Goal: Find specific page/section: Find specific page/section

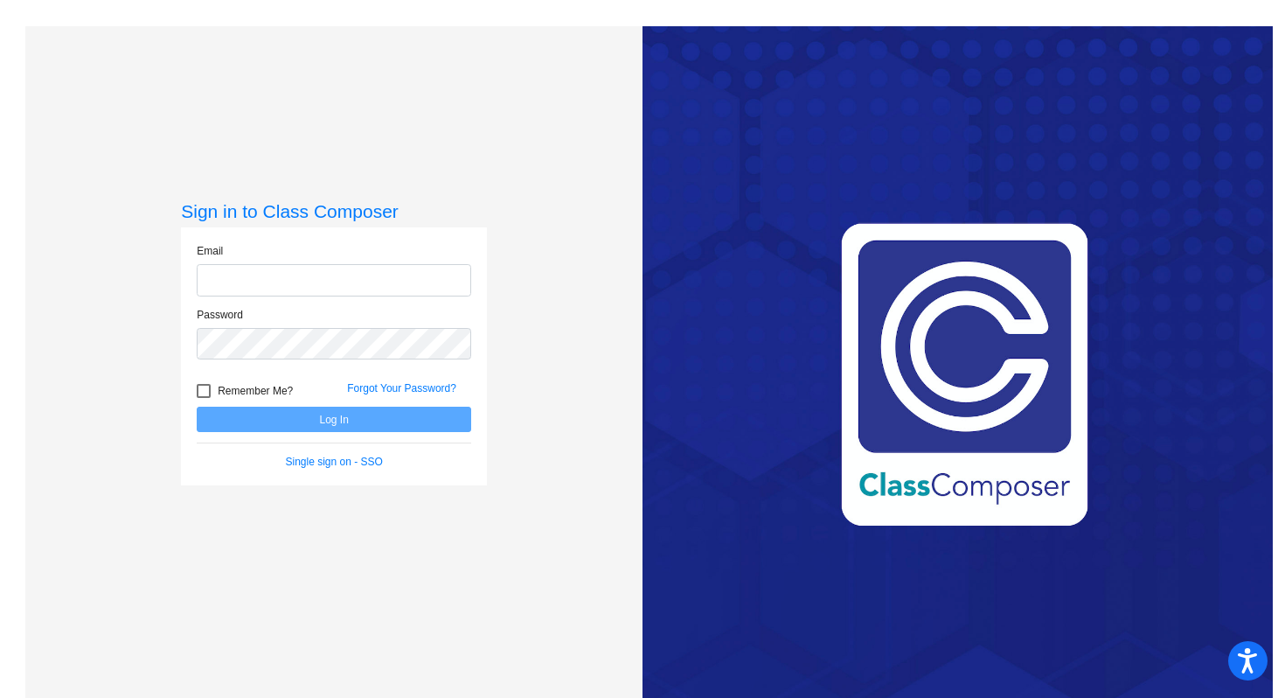
type input "brian.donaldson@asd.edu.qa"
click at [197, 386] on div at bounding box center [204, 391] width 14 height 14
click at [203, 398] on input "Remember Me?" at bounding box center [203, 398] width 1 height 1
checkbox input "true"
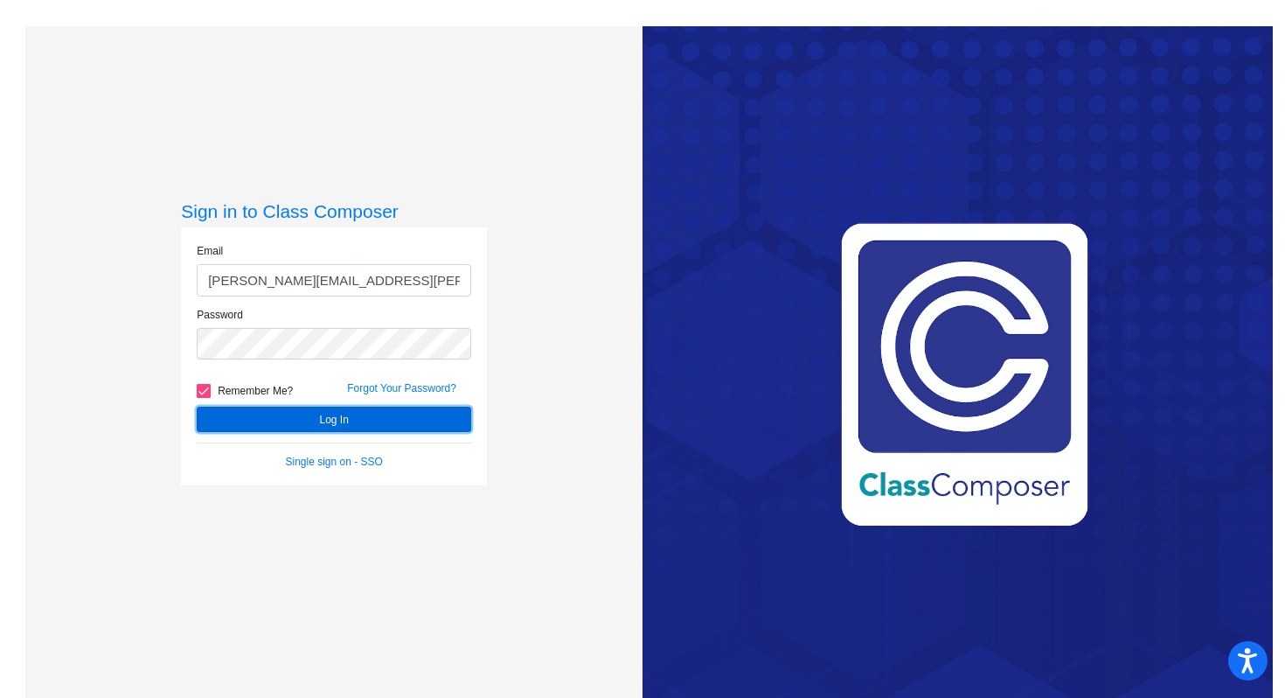
click at [311, 421] on button "Log In" at bounding box center [334, 419] width 275 height 25
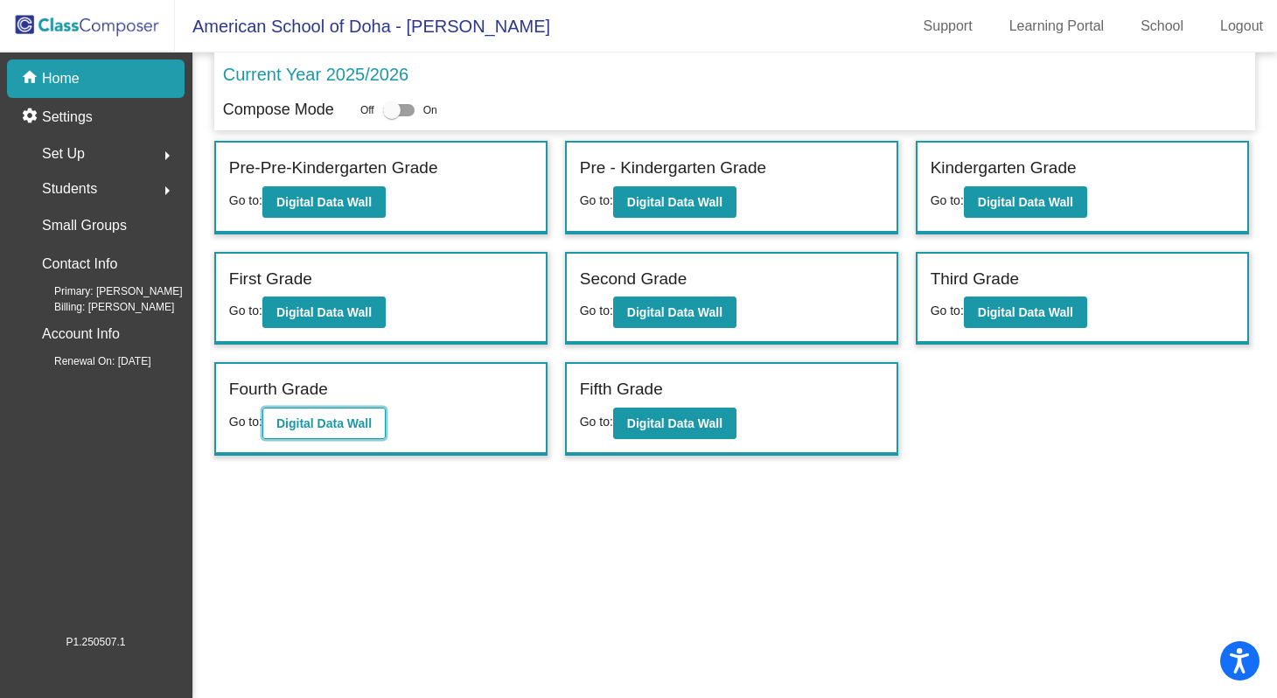
click at [337, 426] on b "Digital Data Wall" at bounding box center [323, 423] width 95 height 14
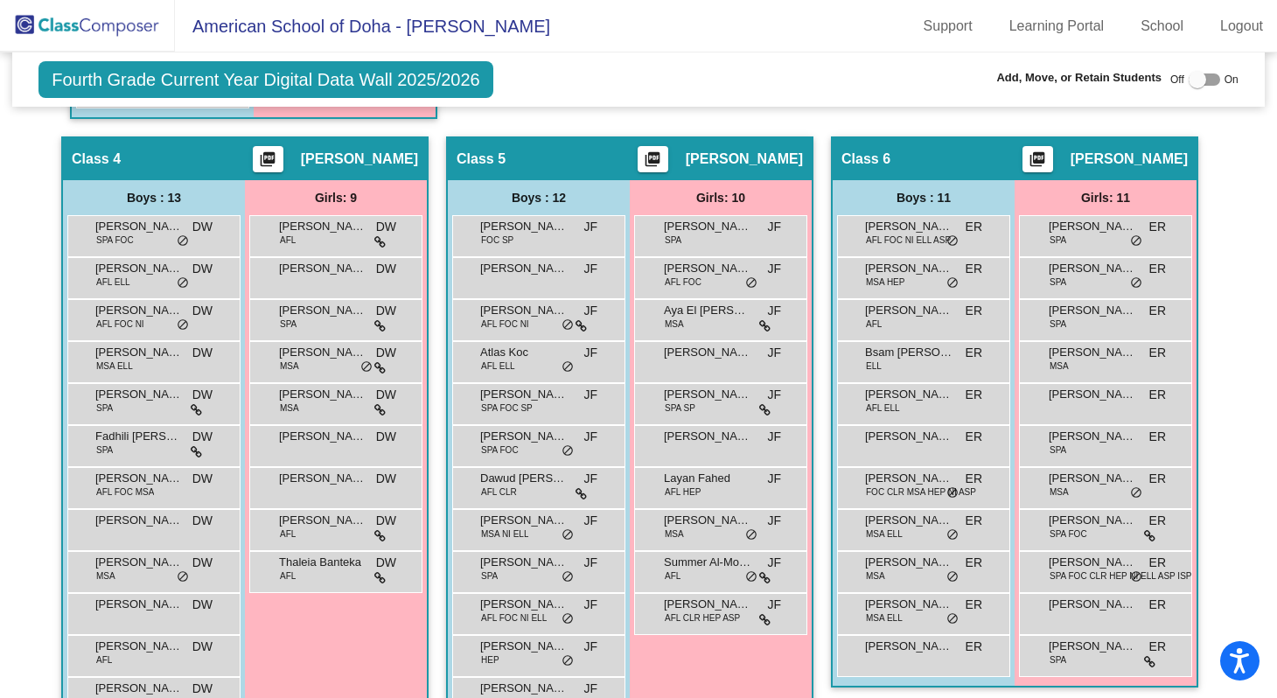
scroll to position [1028, 0]
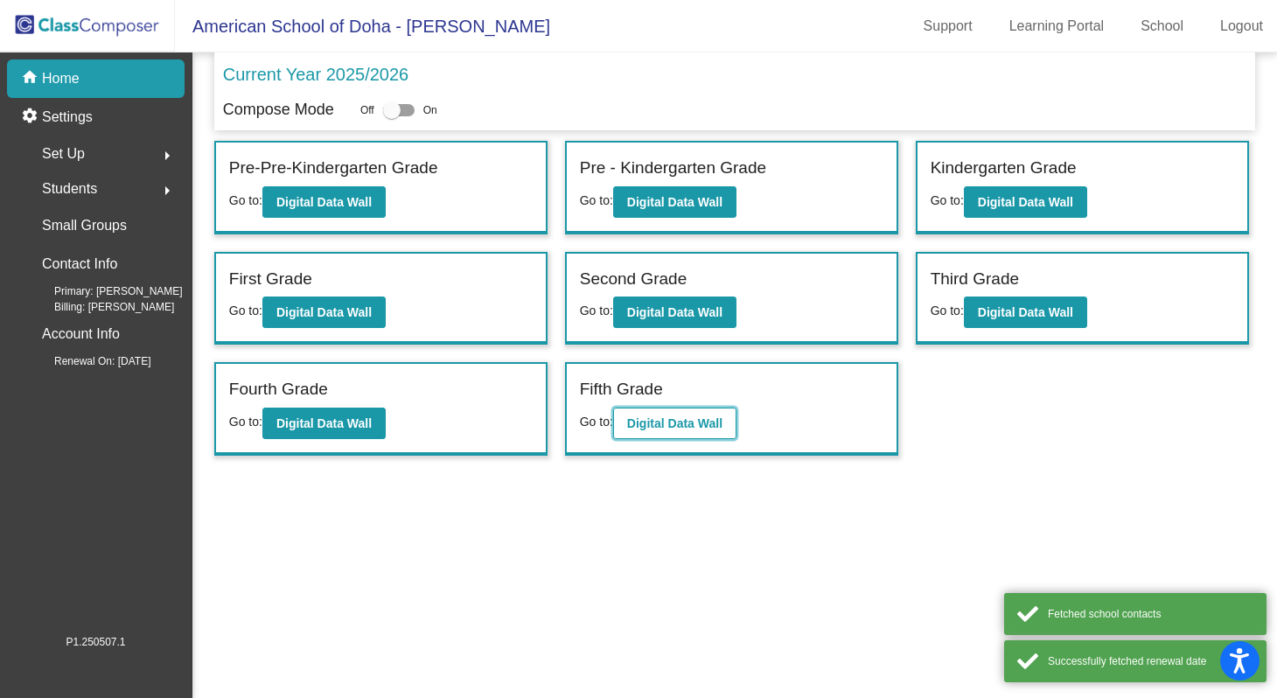
click at [694, 425] on b "Digital Data Wall" at bounding box center [674, 423] width 95 height 14
